Goal: Check status: Check status

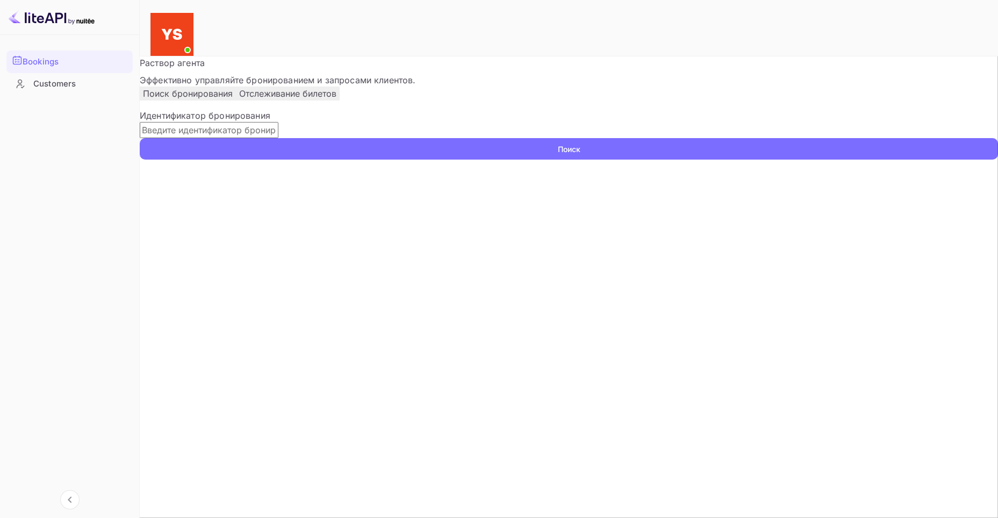
click at [278, 138] on input "text" at bounding box center [209, 130] width 139 height 16
paste input "9883912"
type input "9883912"
click at [757, 160] on button "Поиск" at bounding box center [569, 148] width 858 height 21
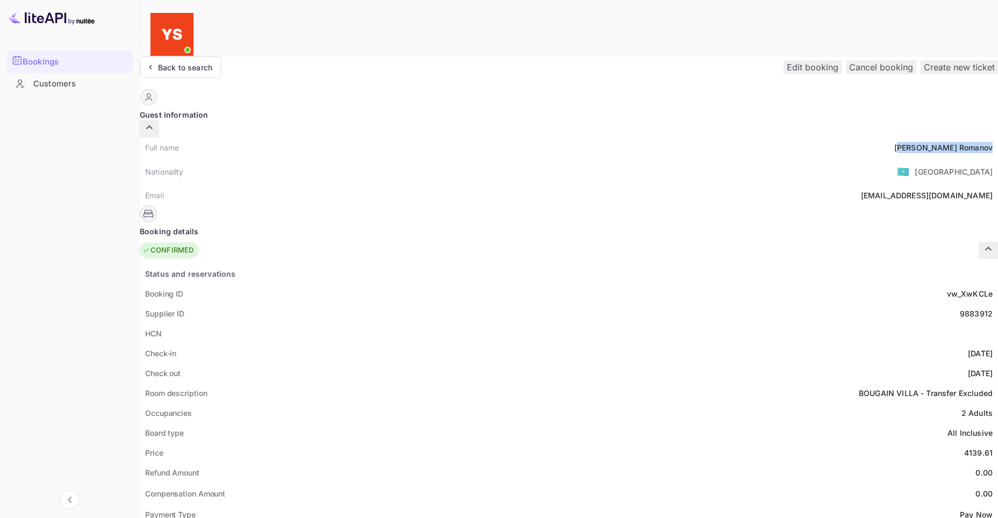
drag, startPoint x: 500, startPoint y: 131, endPoint x: 556, endPoint y: 131, distance: 56.4
click at [556, 138] on div "Full name [PERSON_NAME]" at bounding box center [569, 148] width 858 height 20
drag, startPoint x: 475, startPoint y: 138, endPoint x: 483, endPoint y: 132, distance: 10.4
click at [475, 157] on div "Nationality 🇰🇿 [DEMOGRAPHIC_DATA]" at bounding box center [569, 171] width 858 height 28
drag, startPoint x: 487, startPoint y: 130, endPoint x: 554, endPoint y: 131, distance: 66.7
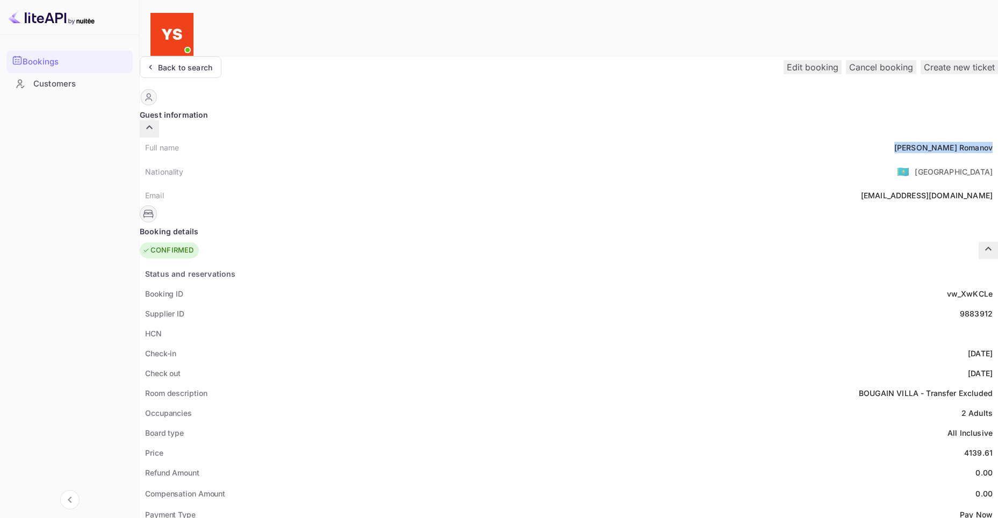
click at [554, 138] on div "Full name [PERSON_NAME]" at bounding box center [569, 148] width 858 height 20
copy div "[PERSON_NAME]"
drag, startPoint x: 527, startPoint y: 426, endPoint x: 555, endPoint y: 427, distance: 28.5
click at [555, 443] on div "Price 4139.61" at bounding box center [569, 453] width 858 height 20
copy div "4139.61"
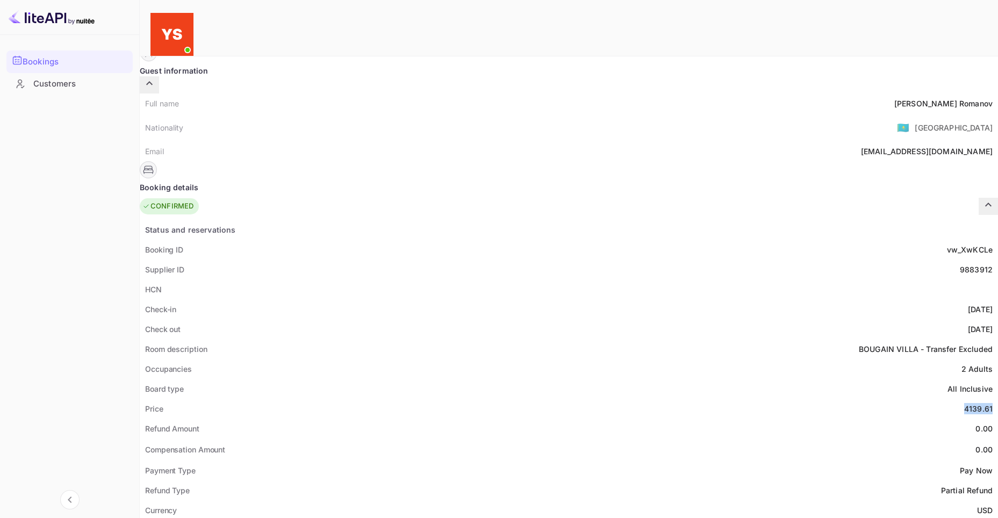
scroll to position [54, 0]
